Goal: Navigation & Orientation: Find specific page/section

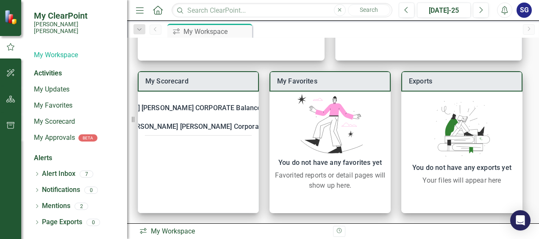
scroll to position [162, 0]
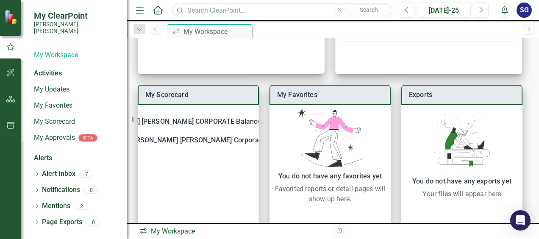
click at [175, 232] on div "icon.workspace My Workspace" at bounding box center [233, 232] width 188 height 10
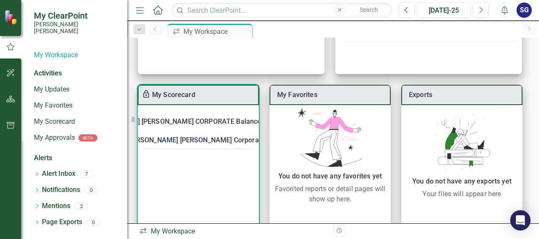
click at [179, 121] on div "[PERSON_NAME] [PERSON_NAME] CORPORATE Balanced Scorecard" at bounding box center [193, 122] width 211 height 12
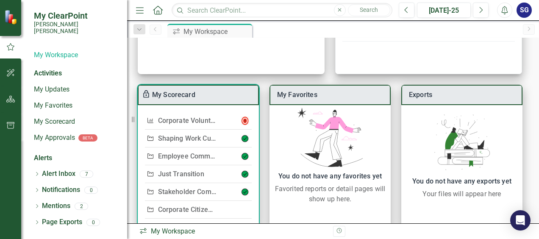
scroll to position [32, 0]
click at [183, 139] on link "Shaping Work Culture" at bounding box center [191, 139] width 67 height 8
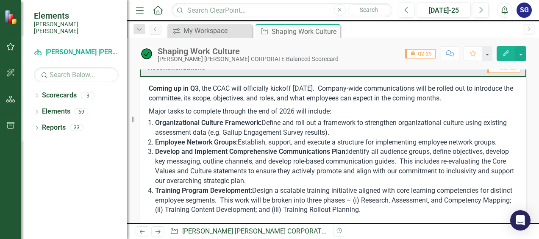
scroll to position [394, 0]
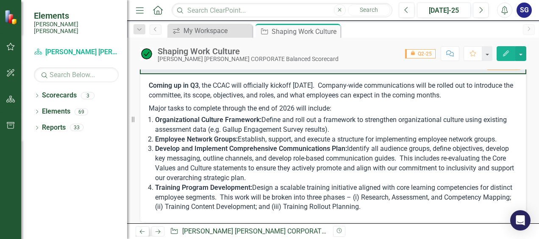
click at [142, 230] on icon "Previous" at bounding box center [142, 232] width 7 height 6
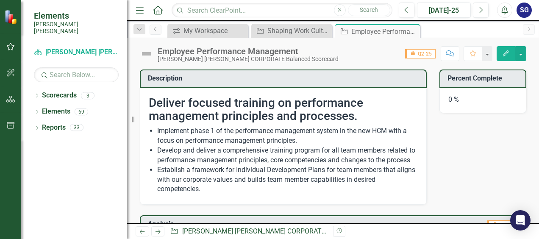
click at [158, 229] on icon "Next" at bounding box center [157, 232] width 7 height 6
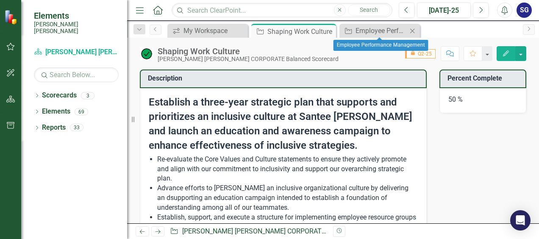
click at [415, 31] on icon "Close" at bounding box center [412, 31] width 8 height 7
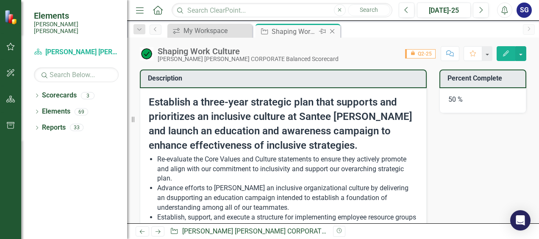
click at [334, 33] on icon at bounding box center [332, 31] width 5 height 5
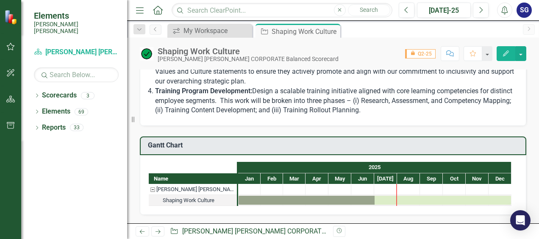
scroll to position [488, 0]
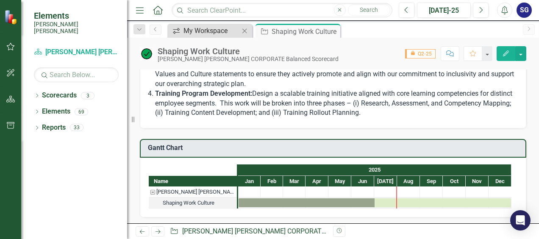
click at [234, 29] on div "My Workspace" at bounding box center [212, 30] width 56 height 11
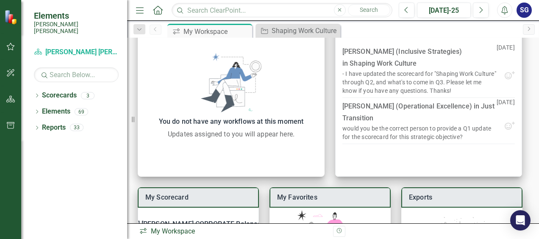
scroll to position [176, 0]
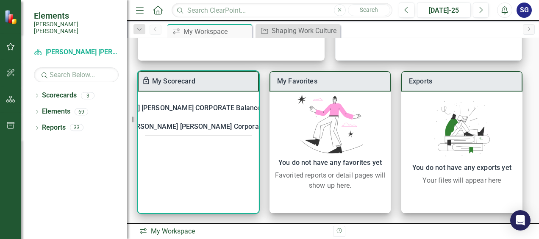
click at [174, 105] on div "[PERSON_NAME] [PERSON_NAME] CORPORATE Balanced Scorecard" at bounding box center [193, 108] width 211 height 12
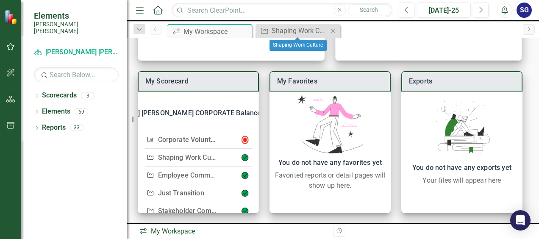
click at [333, 31] on icon at bounding box center [333, 30] width 5 height 5
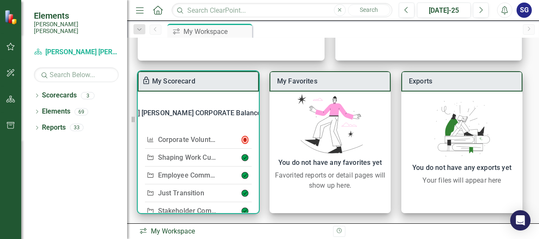
click at [196, 171] on link "Employee Communications" at bounding box center [200, 175] width 84 height 8
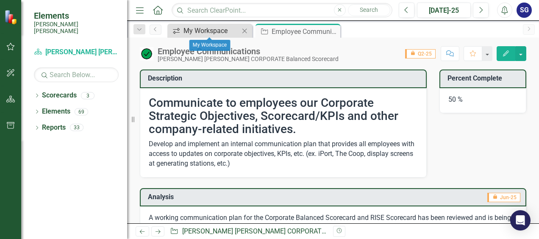
click at [224, 28] on div "My Workspace" at bounding box center [212, 30] width 56 height 11
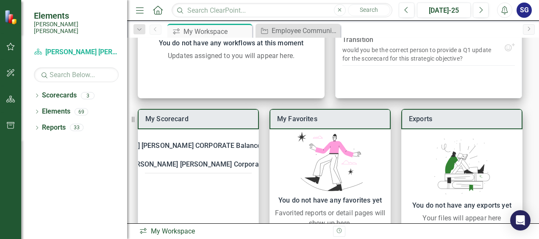
scroll to position [145, 0]
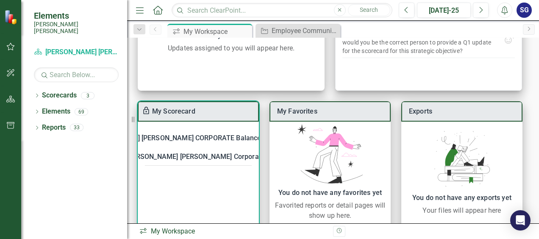
click at [212, 138] on div "[PERSON_NAME] [PERSON_NAME] CORPORATE Balanced Scorecard" at bounding box center [193, 138] width 211 height 12
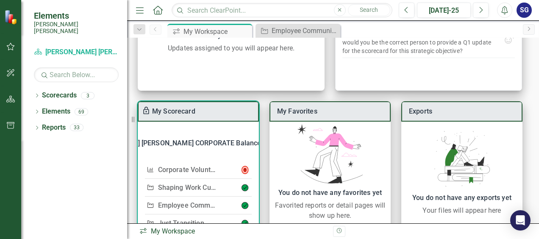
click at [185, 184] on link "Shaping Work Culture" at bounding box center [191, 188] width 67 height 8
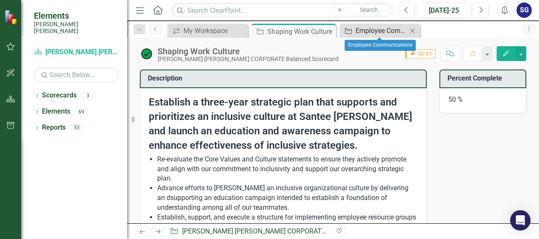
click at [366, 33] on div "Employee Communications" at bounding box center [382, 30] width 52 height 11
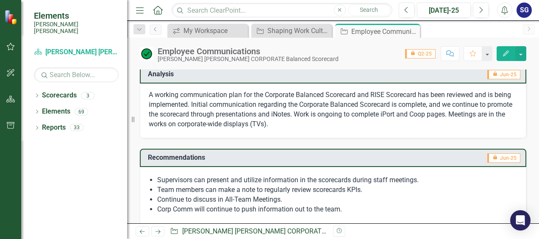
scroll to position [124, 0]
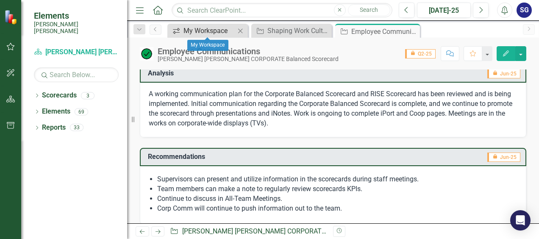
click at [224, 27] on div "My Workspace" at bounding box center [210, 30] width 52 height 11
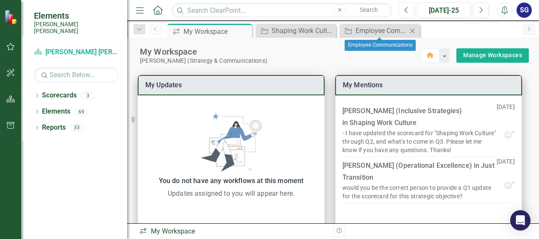
click at [416, 32] on icon "Close" at bounding box center [412, 31] width 8 height 7
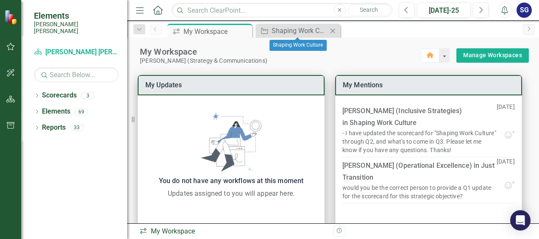
click at [336, 30] on icon "Close" at bounding box center [333, 31] width 8 height 7
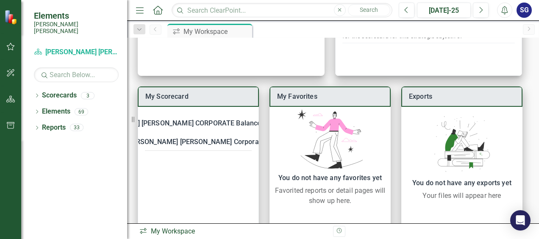
scroll to position [163, 0]
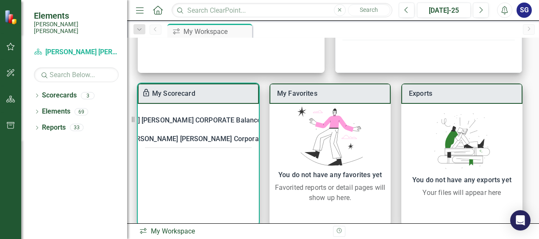
click at [190, 116] on div "[PERSON_NAME] [PERSON_NAME] CORPORATE Balanced Scorecard" at bounding box center [193, 120] width 211 height 12
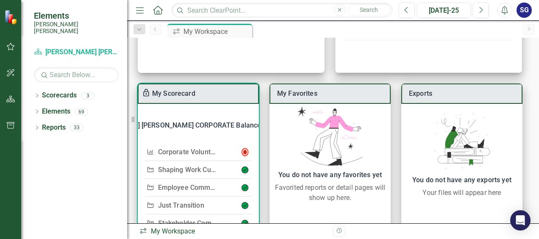
click at [179, 204] on link "Just Transition" at bounding box center [181, 205] width 46 height 8
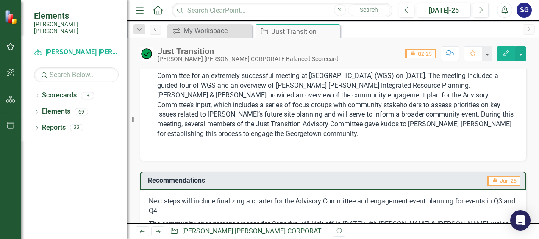
scroll to position [226, 0]
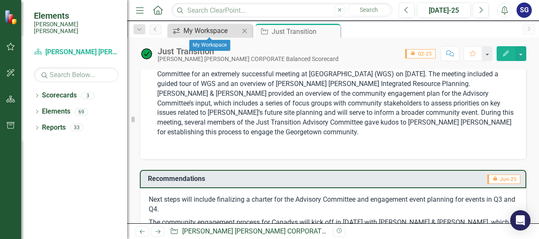
click at [219, 27] on div "My Workspace" at bounding box center [212, 30] width 56 height 11
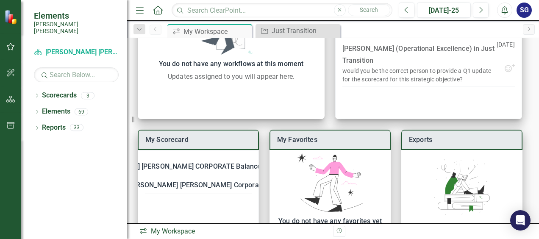
scroll to position [114, 0]
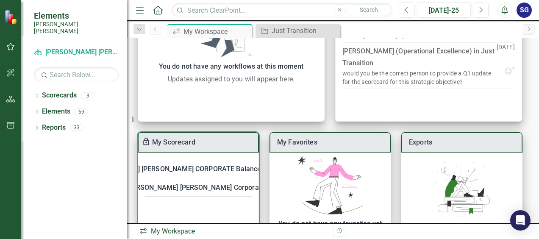
click at [189, 168] on div "[PERSON_NAME] [PERSON_NAME] CORPORATE Balanced Scorecard" at bounding box center [193, 169] width 211 height 12
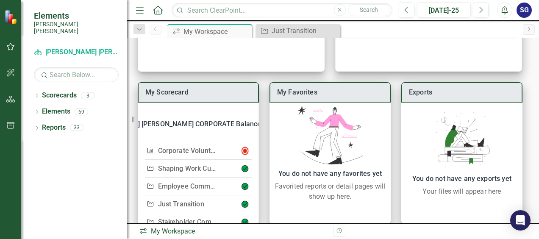
scroll to position [176, 0]
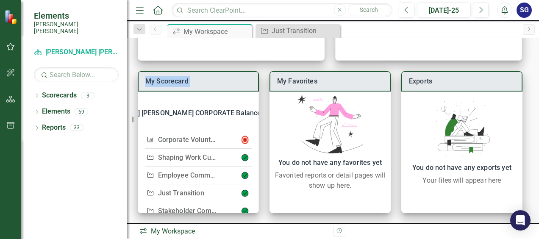
drag, startPoint x: 256, startPoint y: 141, endPoint x: 265, endPoint y: 155, distance: 16.6
click at [265, 155] on div "My Scorecard [PERSON_NAME] [PERSON_NAME] CORPORATE Balanced Scorecard KPI Corpo…" at bounding box center [333, 56] width 412 height 335
drag, startPoint x: 265, startPoint y: 155, endPoint x: 260, endPoint y: 152, distance: 5.2
click at [260, 152] on div "My Scorecard [PERSON_NAME] [PERSON_NAME] CORPORATE Balanced Scorecard KPI Corpo…" at bounding box center [333, 56] width 412 height 335
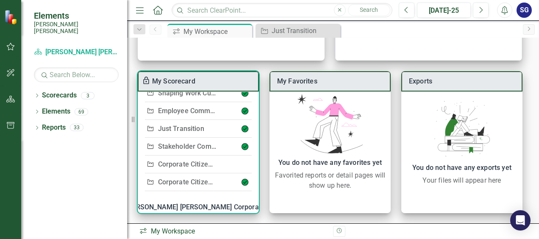
scroll to position [73, 0]
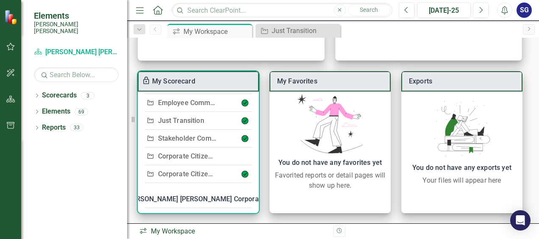
click at [180, 139] on link "Stakeholder Communications" at bounding box center [204, 138] width 92 height 8
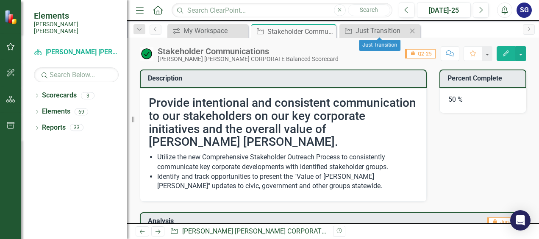
click at [416, 33] on icon "Close" at bounding box center [412, 31] width 8 height 7
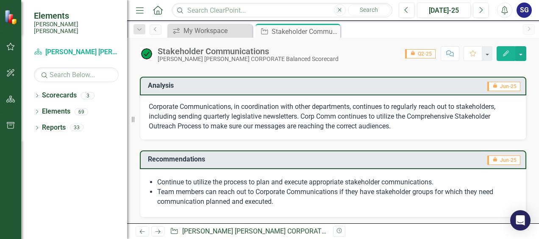
scroll to position [134, 0]
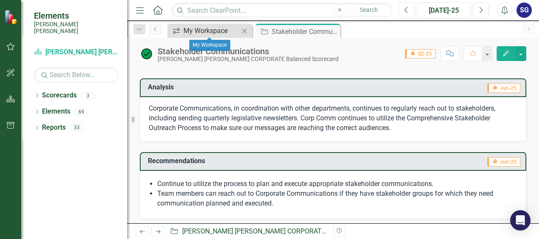
click at [218, 30] on div "My Workspace" at bounding box center [212, 30] width 56 height 11
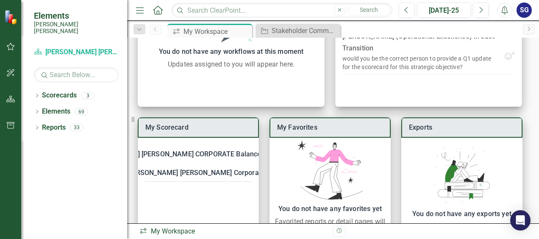
scroll to position [176, 0]
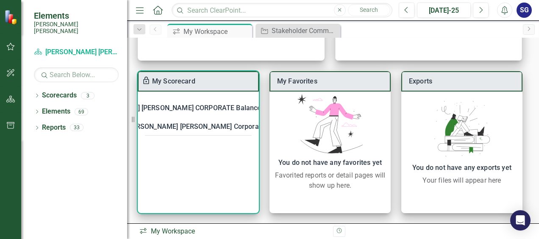
click at [228, 112] on div "[PERSON_NAME] [PERSON_NAME] CORPORATE Balanced Scorecard" at bounding box center [193, 108] width 211 height 12
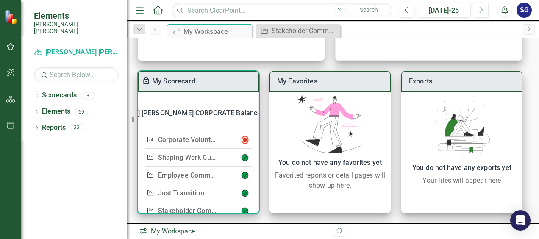
scroll to position [76, 0]
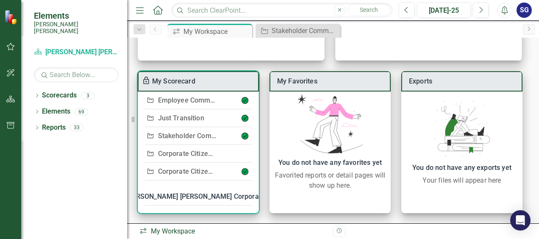
click at [181, 169] on link "Corporate Citizenship: Economic Development" at bounding box center [229, 171] width 143 height 8
